Goal: Task Accomplishment & Management: Use online tool/utility

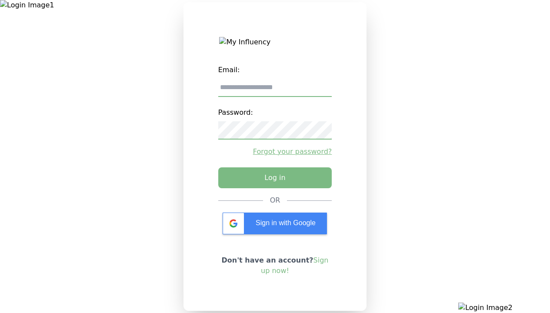
click at [275, 91] on input "email" at bounding box center [275, 88] width 114 height 18
type input "**********"
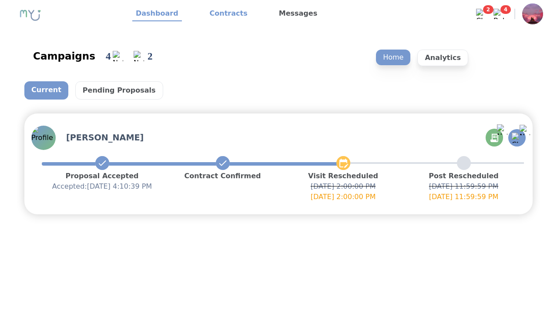
click at [223, 14] on link "Contracts" at bounding box center [228, 14] width 45 height 15
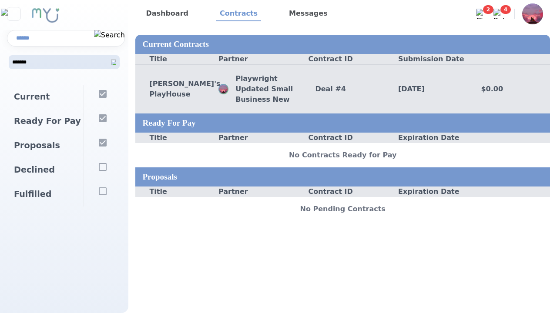
click at [342, 89] on div "Deal # 4" at bounding box center [342, 89] width 83 height 10
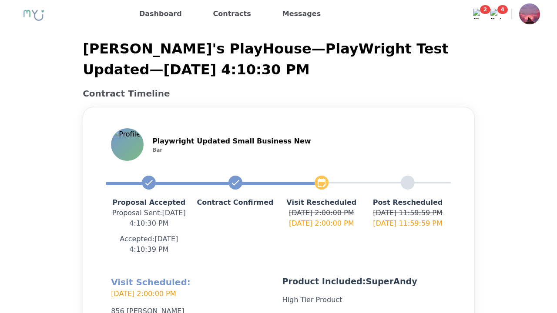
scroll to position [207, 0]
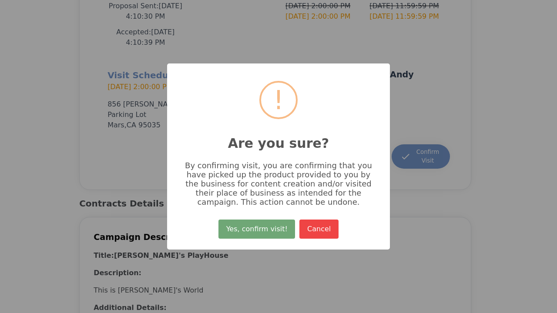
click at [258, 232] on button "Yes, confirm visit!" at bounding box center [256, 229] width 77 height 19
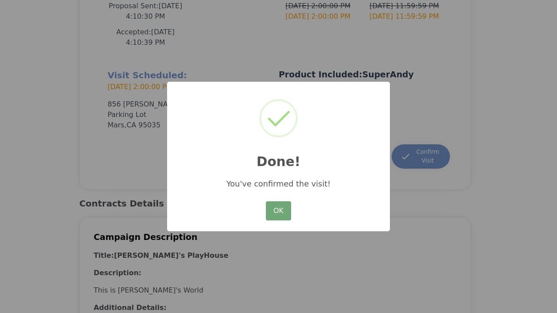
click at [278, 211] on button "OK" at bounding box center [278, 210] width 25 height 19
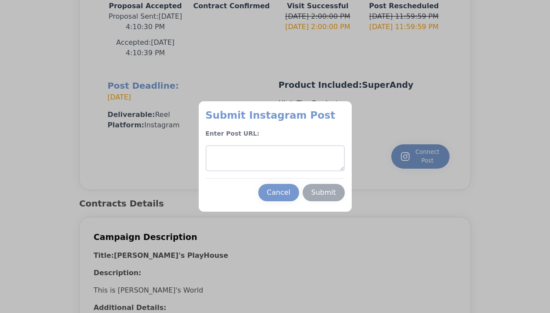
click at [275, 158] on textarea at bounding box center [275, 158] width 139 height 26
type textarea "**********"
click at [324, 193] on div "Submit" at bounding box center [324, 193] width 25 height 10
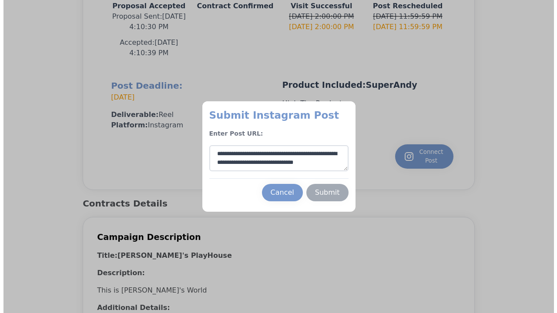
scroll to position [4, 0]
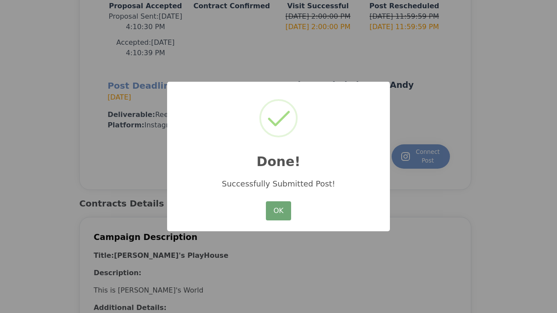
click at [278, 211] on button "OK" at bounding box center [278, 210] width 25 height 19
